Goal: Information Seeking & Learning: Learn about a topic

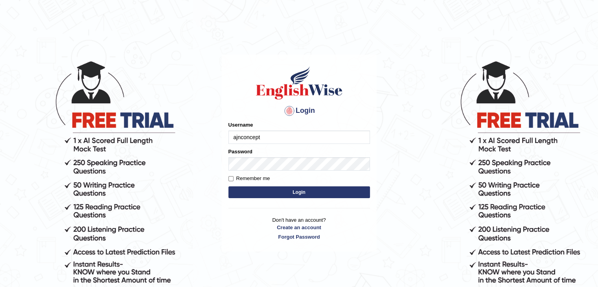
type input "ajnconcept"
click at [319, 198] on button "Login" at bounding box center [300, 192] width 142 height 12
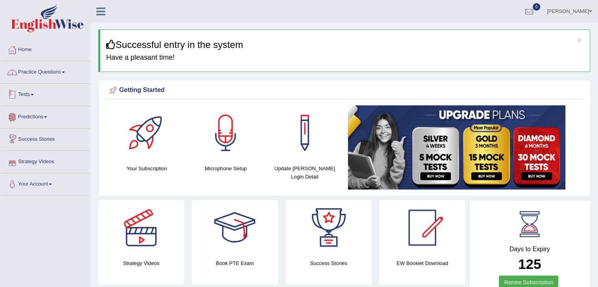
click at [63, 74] on link "Practice Questions" at bounding box center [45, 71] width 90 height 20
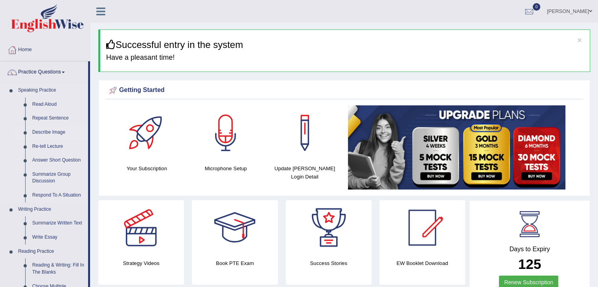
click at [48, 133] on link "Describe Image" at bounding box center [58, 132] width 59 height 14
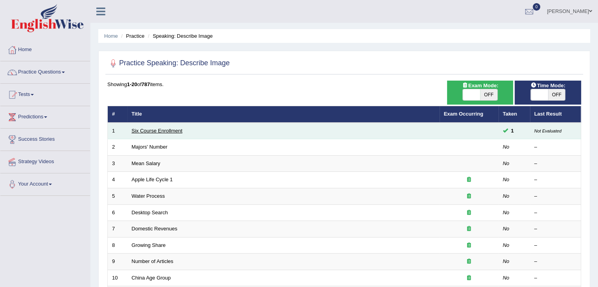
click at [176, 130] on link "Six Course Enrollment" at bounding box center [157, 131] width 51 height 6
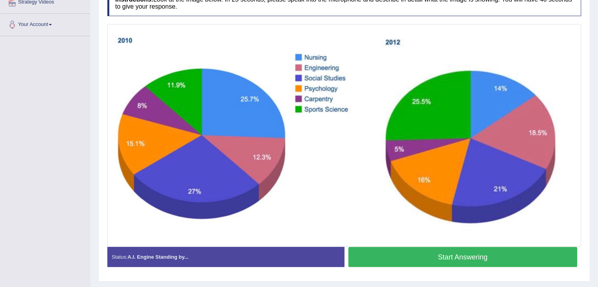
scroll to position [179, 0]
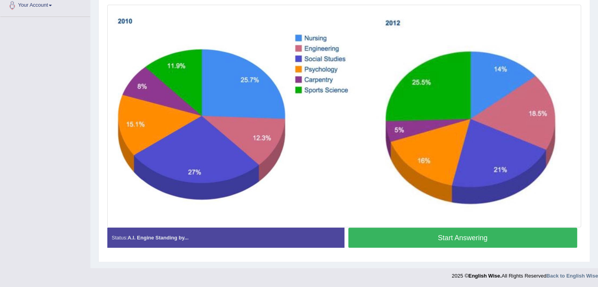
click at [383, 234] on button "Start Answering" at bounding box center [463, 238] width 229 height 20
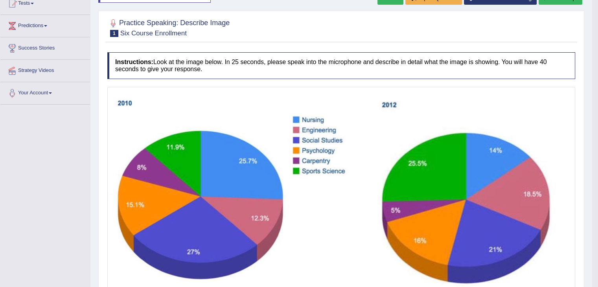
scroll to position [0, 0]
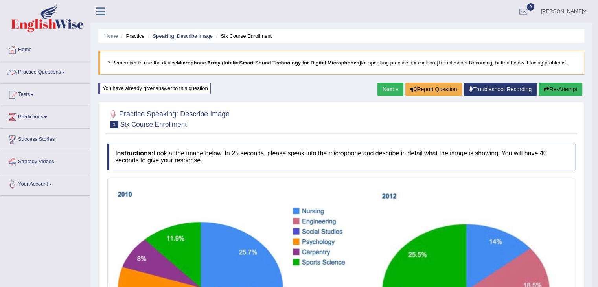
click at [62, 71] on link "Practice Questions" at bounding box center [45, 71] width 90 height 20
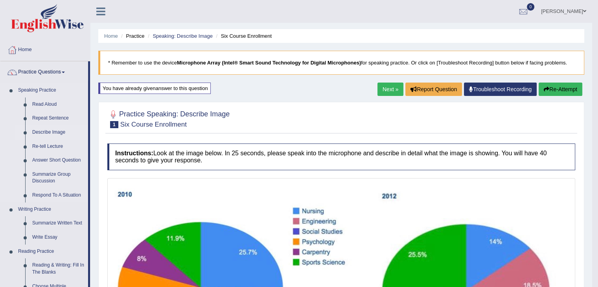
click at [50, 132] on link "Describe Image" at bounding box center [58, 132] width 59 height 14
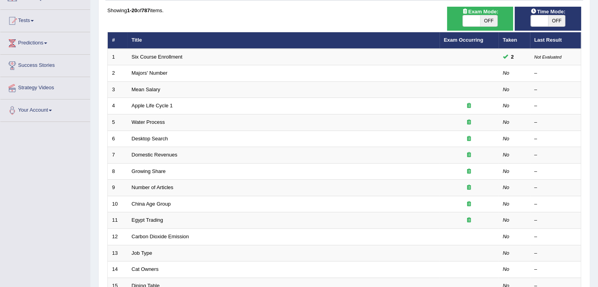
scroll to position [79, 0]
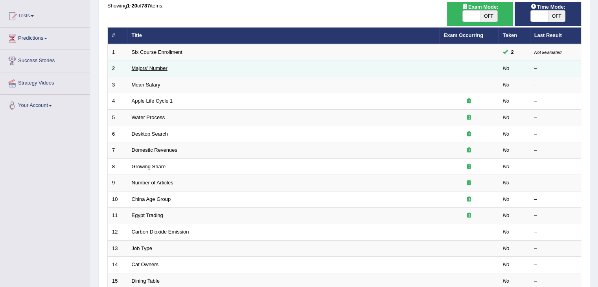
click at [151, 69] on link "Majors' Number" at bounding box center [150, 68] width 36 height 6
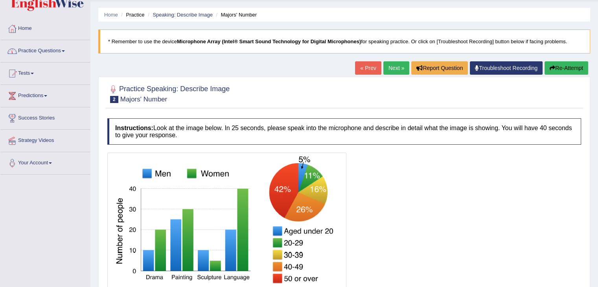
scroll to position [39, 0]
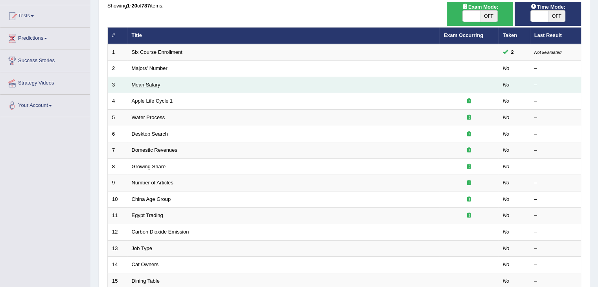
scroll to position [79, 0]
click at [150, 85] on link "Mean Salary" at bounding box center [146, 85] width 29 height 6
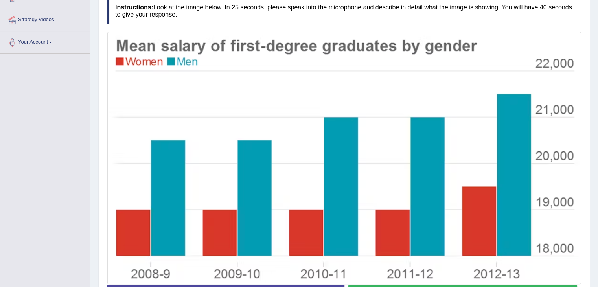
scroll to position [160, 0]
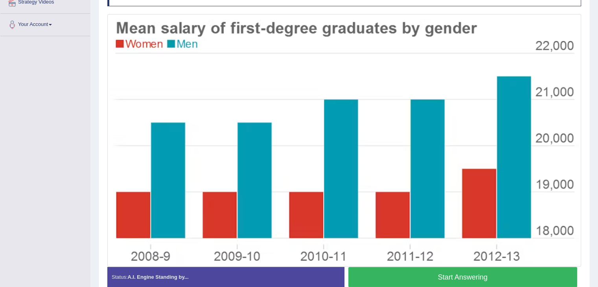
click at [457, 279] on button "Start Answering" at bounding box center [463, 277] width 229 height 20
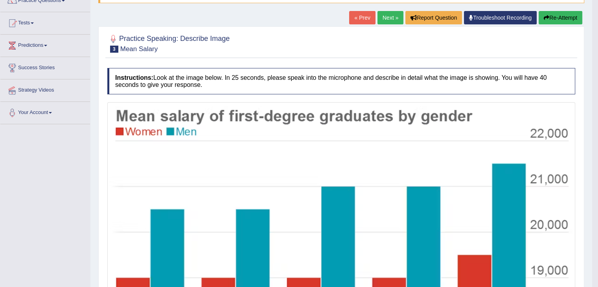
scroll to position [79, 0]
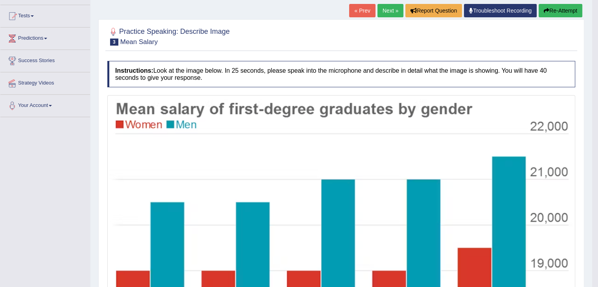
click at [561, 13] on button "Re-Attempt" at bounding box center [561, 10] width 44 height 13
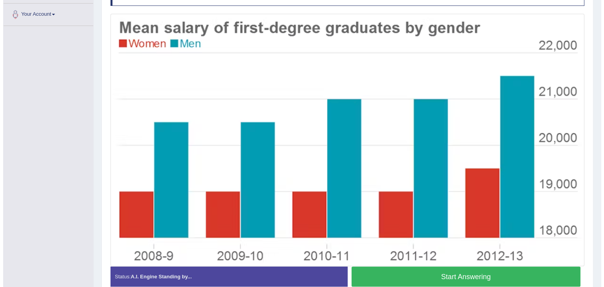
scroll to position [170, 0]
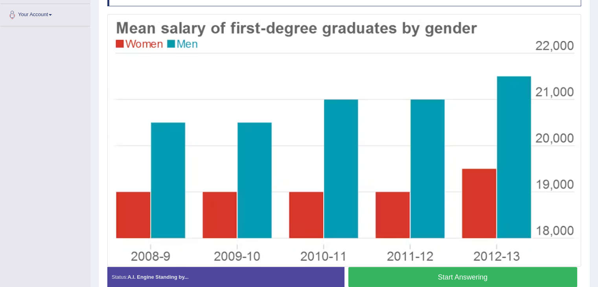
click at [488, 279] on button "Start Answering" at bounding box center [463, 277] width 229 height 20
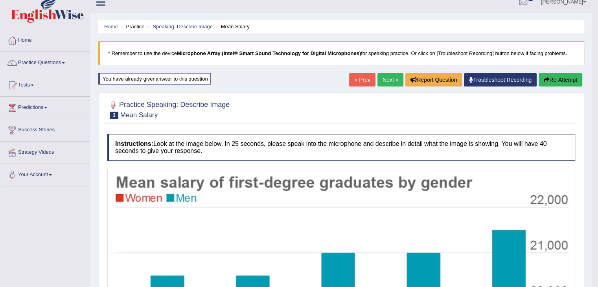
scroll to position [0, 0]
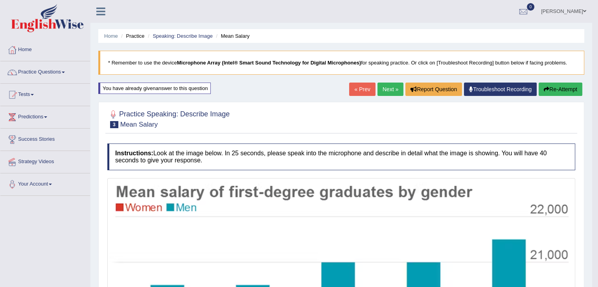
click at [558, 85] on button "Re-Attempt" at bounding box center [561, 89] width 44 height 13
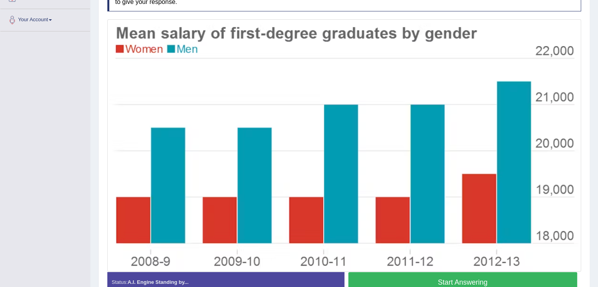
scroll to position [170, 0]
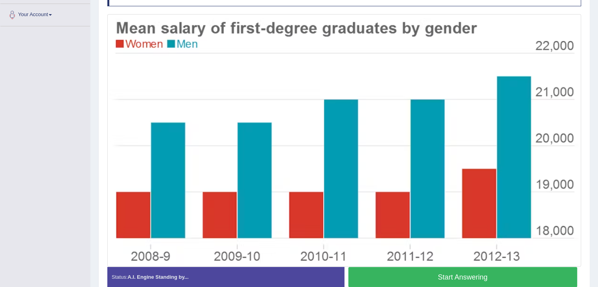
click at [488, 279] on button "Start Answering" at bounding box center [463, 277] width 229 height 20
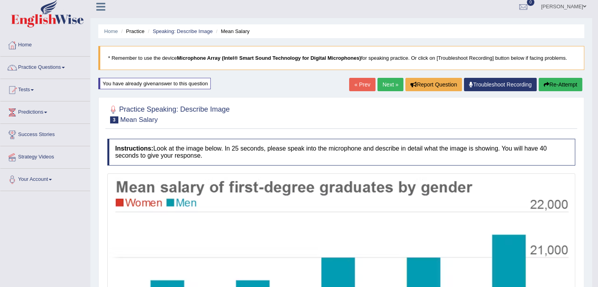
scroll to position [0, 0]
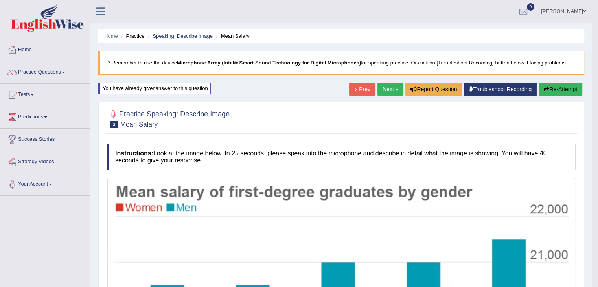
click at [553, 93] on button "Re-Attempt" at bounding box center [561, 89] width 44 height 13
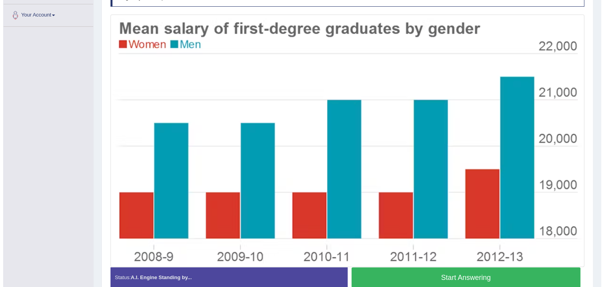
scroll to position [170, 0]
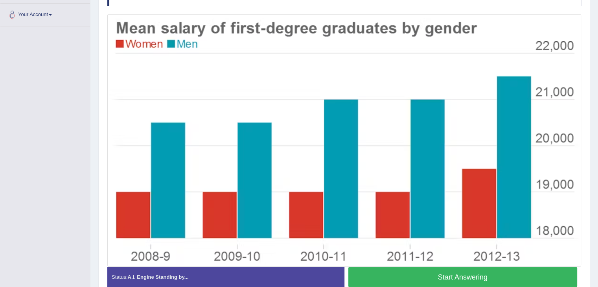
click at [464, 280] on button "Start Answering" at bounding box center [463, 277] width 229 height 20
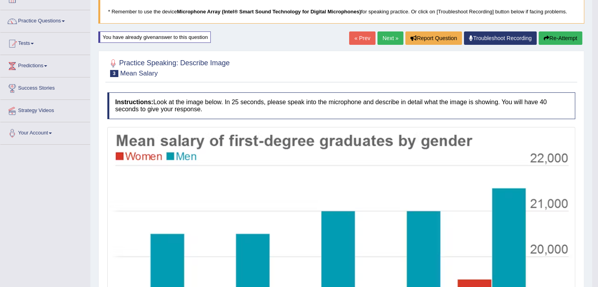
scroll to position [0, 0]
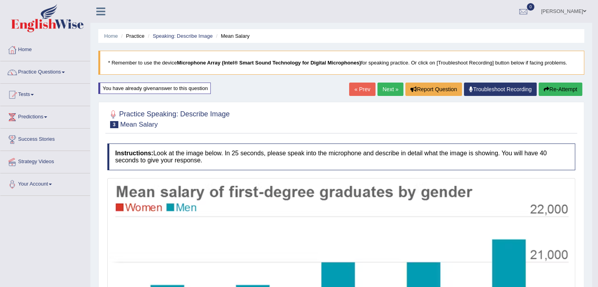
click at [549, 90] on button "Re-Attempt" at bounding box center [561, 89] width 44 height 13
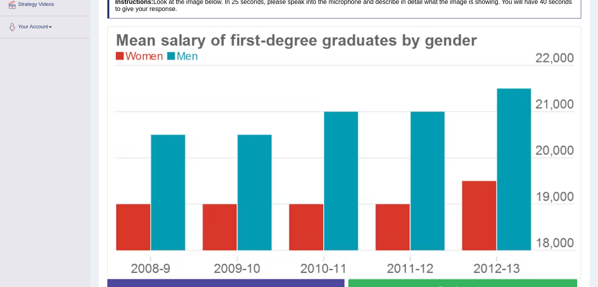
click at [464, 281] on button "Start Answering" at bounding box center [463, 289] width 229 height 20
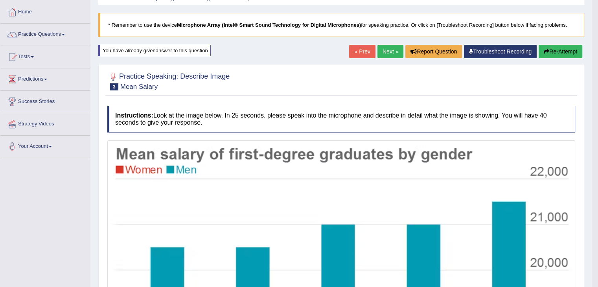
scroll to position [39, 0]
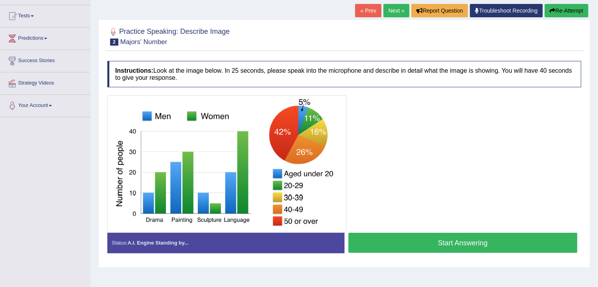
click at [452, 240] on button "Start Answering" at bounding box center [463, 243] width 229 height 20
